Goal: Obtain resource: Download file/media

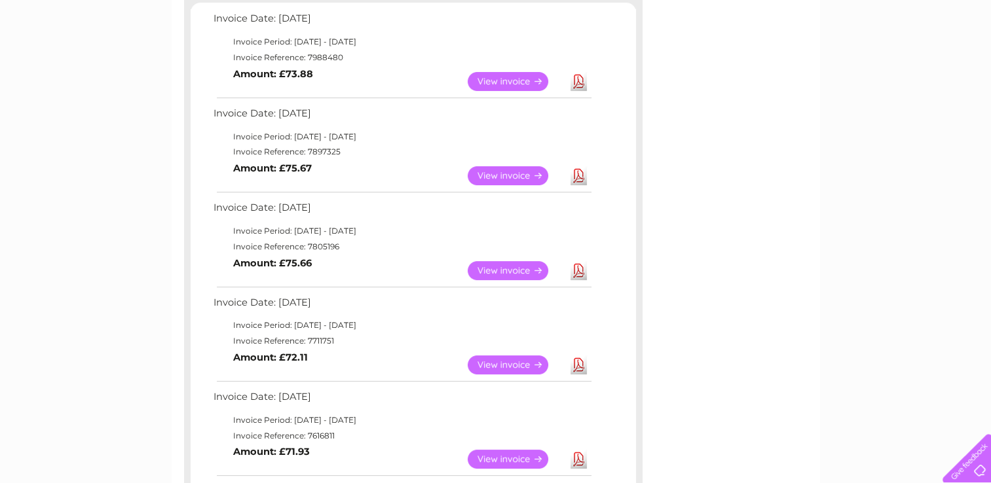
click at [513, 79] on link "View" at bounding box center [516, 81] width 96 height 19
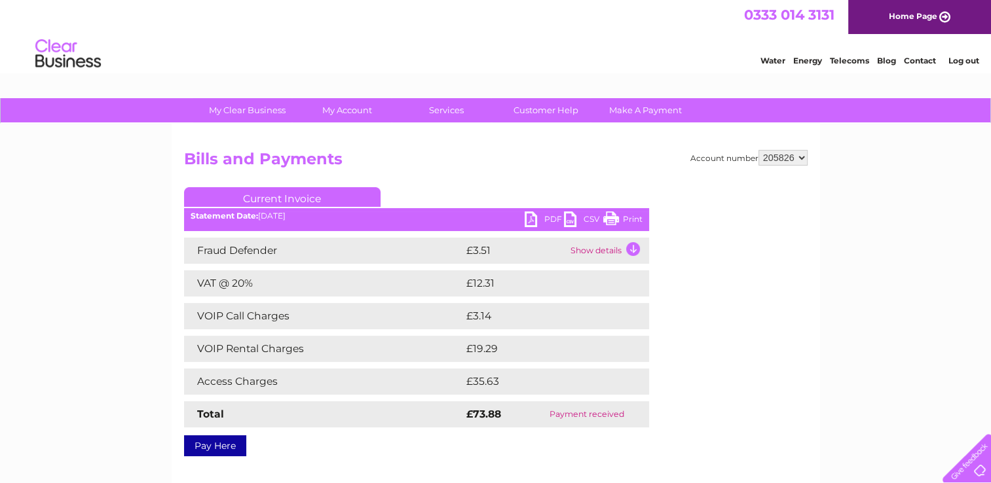
click at [539, 218] on link "PDF" at bounding box center [544, 221] width 39 height 19
click at [550, 111] on link "Customer Help" at bounding box center [546, 110] width 108 height 24
